Goal: Navigation & Orientation: Go to known website

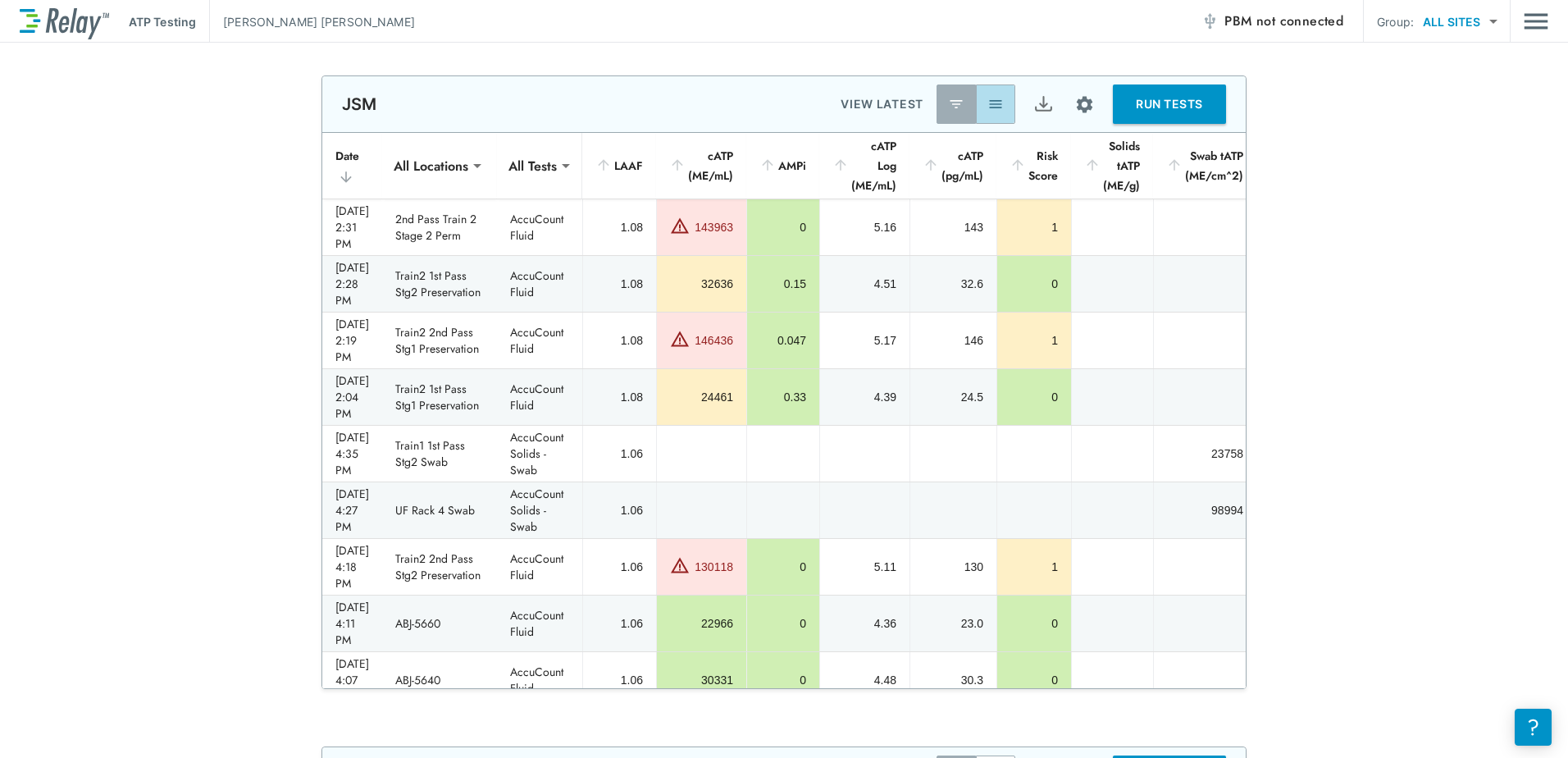
drag, startPoint x: 966, startPoint y: 107, endPoint x: 956, endPoint y: 123, distance: 18.9
click at [976, 108] on button "button" at bounding box center [996, 104] width 39 height 39
